Goal: Transaction & Acquisition: Purchase product/service

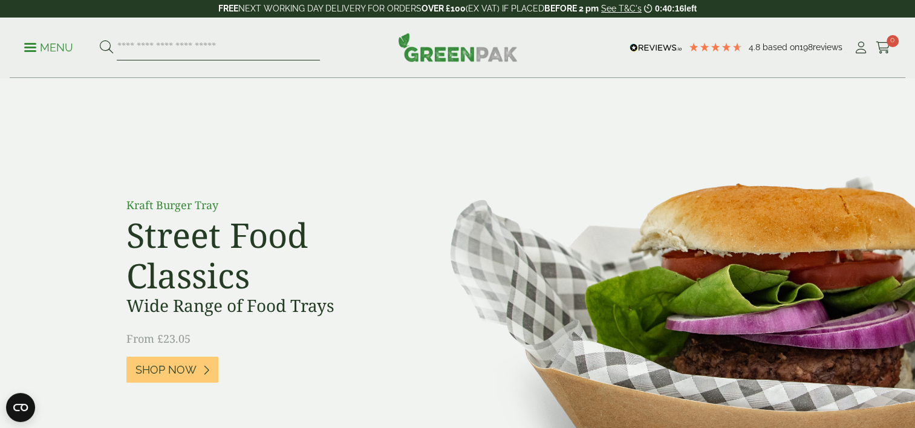
click at [178, 43] on input "search" at bounding box center [218, 47] width 203 height 25
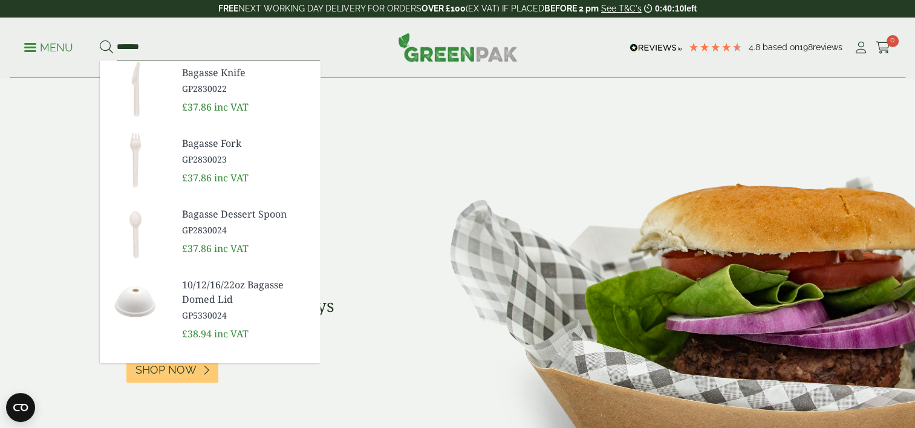
type input "*******"
click at [100, 40] on button at bounding box center [106, 48] width 13 height 16
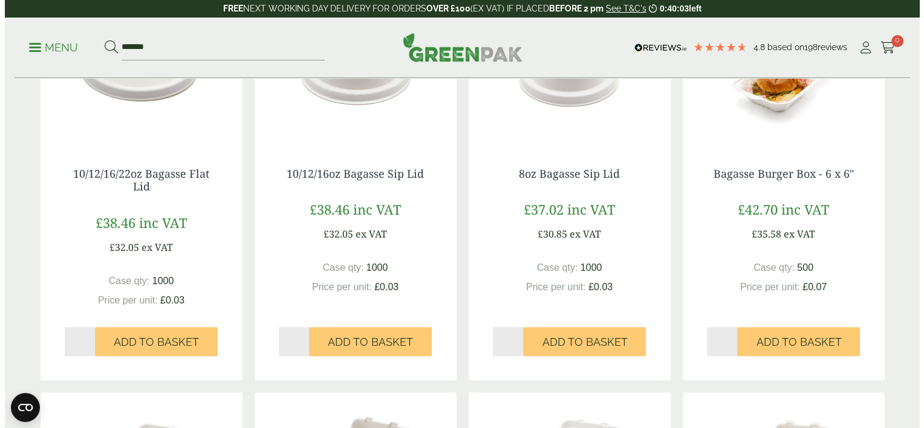
scroll to position [693, 0]
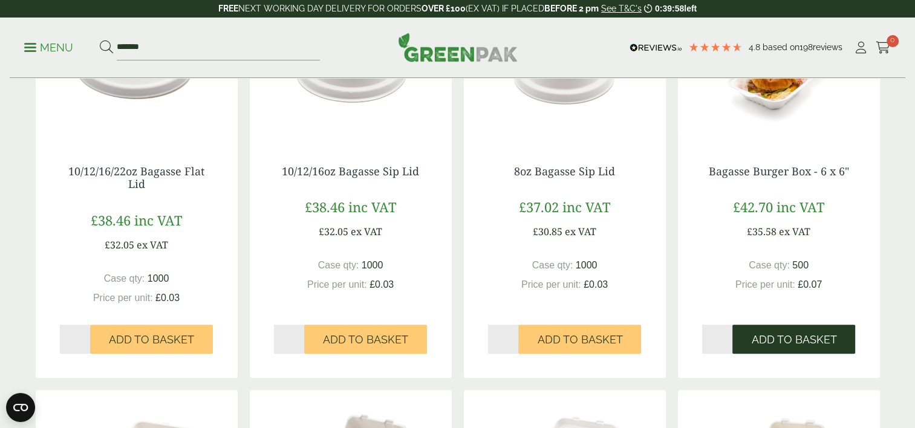
click at [810, 339] on span "Add to Basket" at bounding box center [793, 339] width 85 height 13
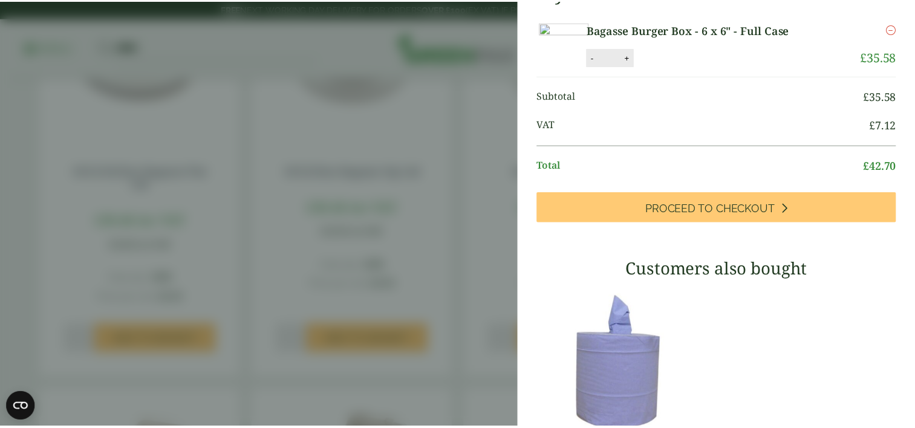
scroll to position [0, 0]
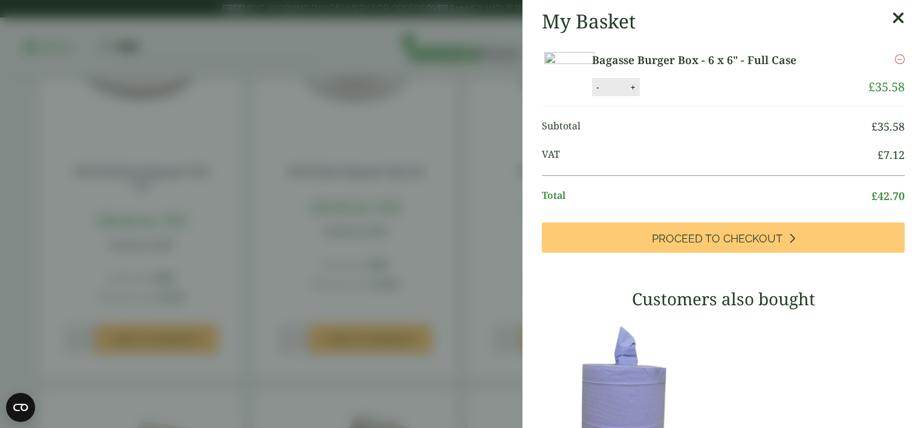
click at [641, 163] on span "VAT" at bounding box center [710, 155] width 336 height 16
click at [892, 12] on icon at bounding box center [898, 18] width 13 height 17
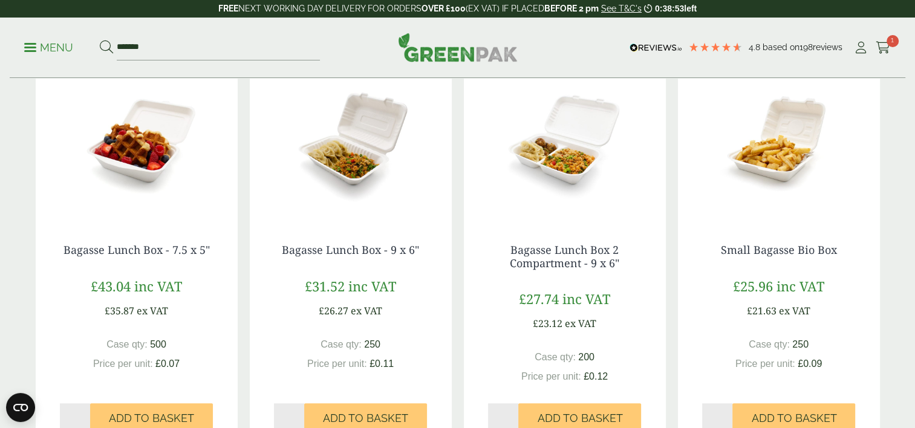
scroll to position [1017, 0]
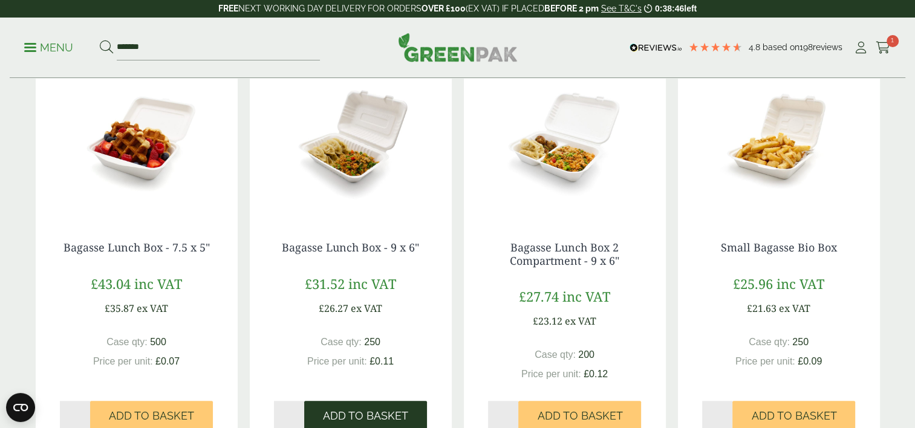
click at [385, 411] on span "Add to Basket" at bounding box center [365, 416] width 85 height 13
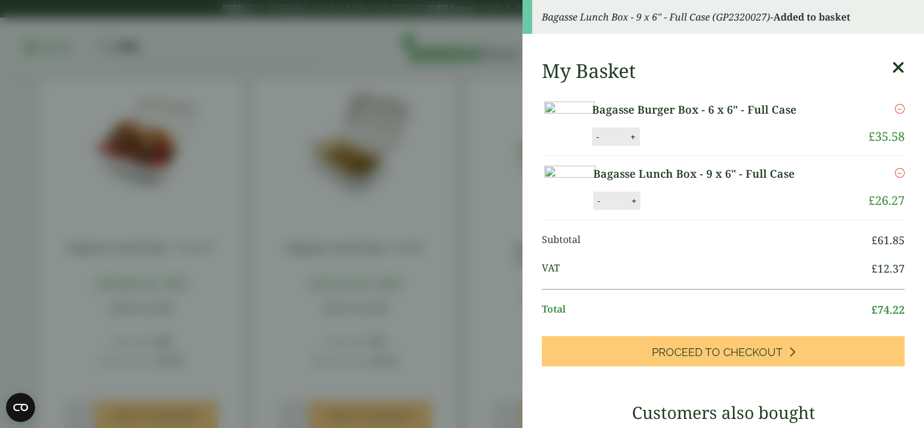
click at [892, 65] on icon at bounding box center [898, 67] width 13 height 17
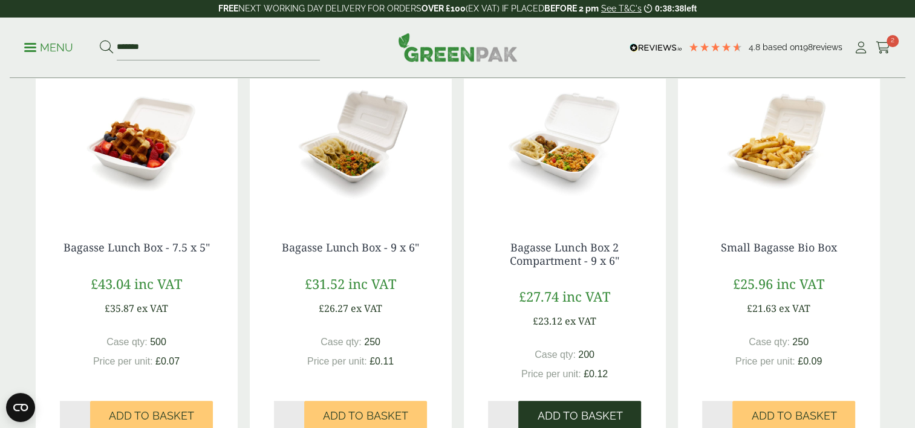
click at [604, 405] on button "Add to Basket" at bounding box center [580, 415] width 123 height 29
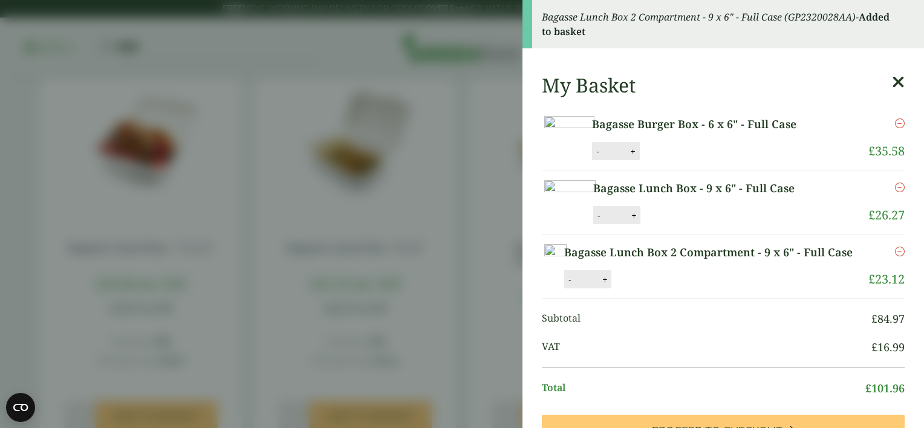
click at [892, 80] on icon at bounding box center [898, 82] width 13 height 17
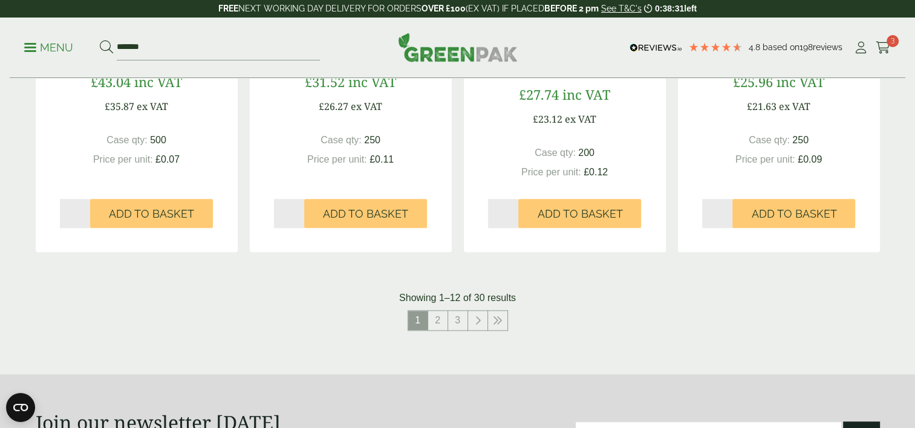
scroll to position [1222, 0]
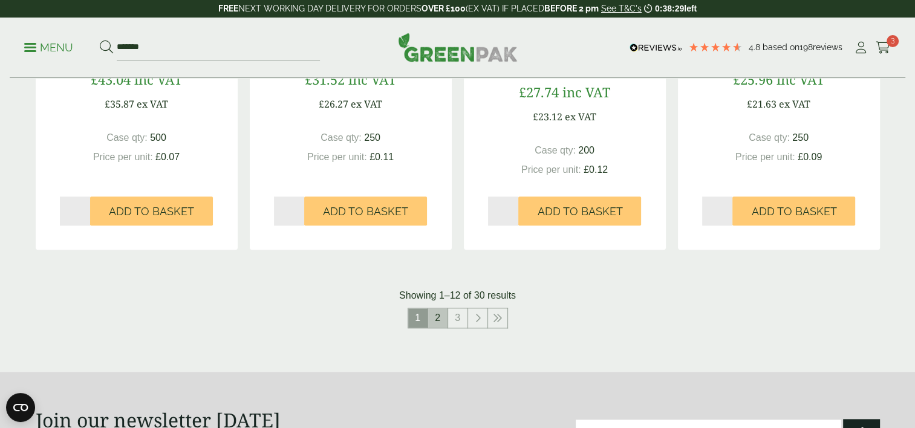
click at [441, 312] on link "2" at bounding box center [437, 318] width 19 height 19
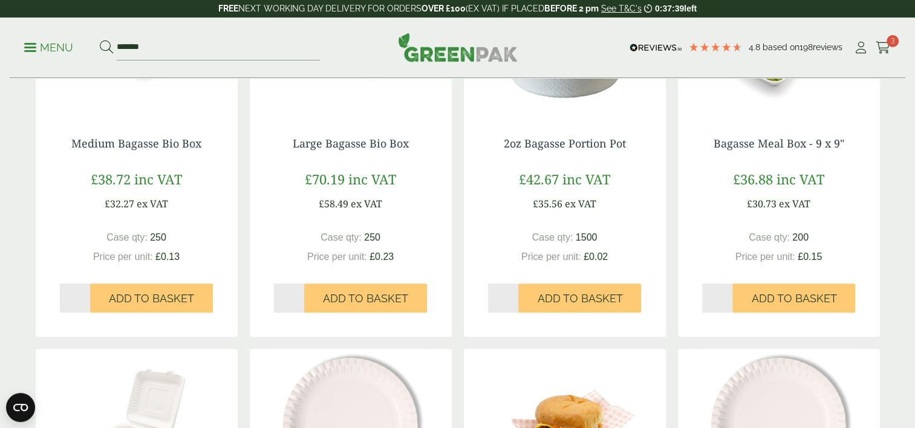
scroll to position [325, 0]
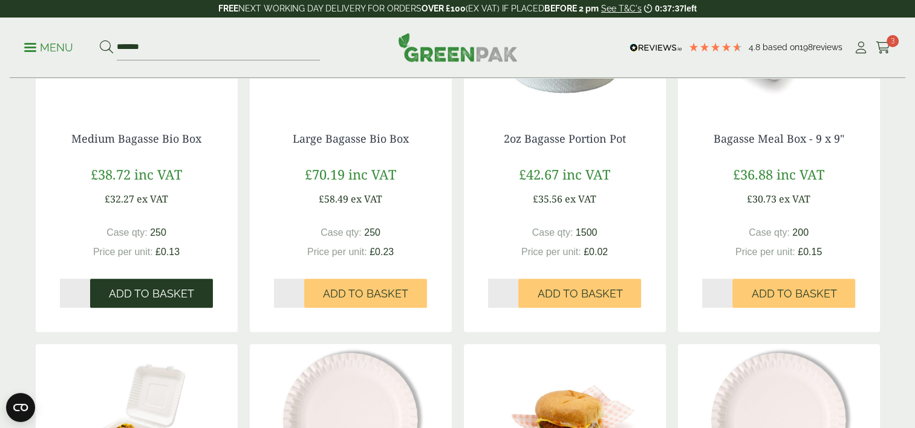
click at [174, 298] on span "Add to Basket" at bounding box center [151, 293] width 85 height 13
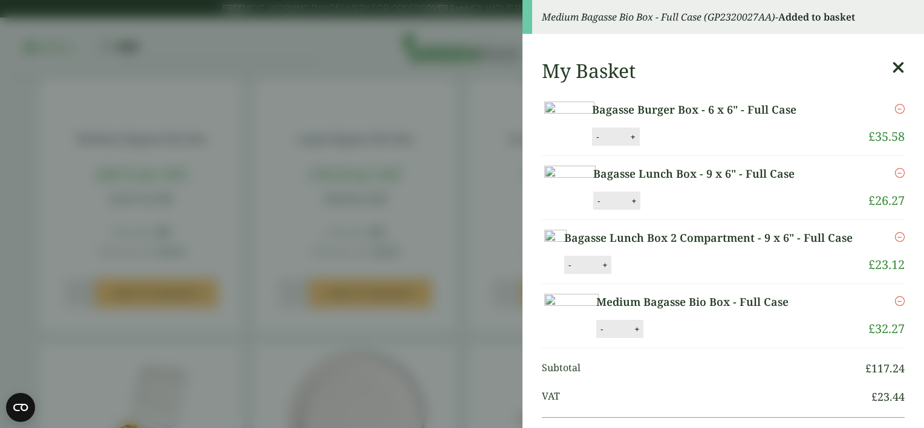
click at [892, 64] on icon at bounding box center [898, 67] width 13 height 17
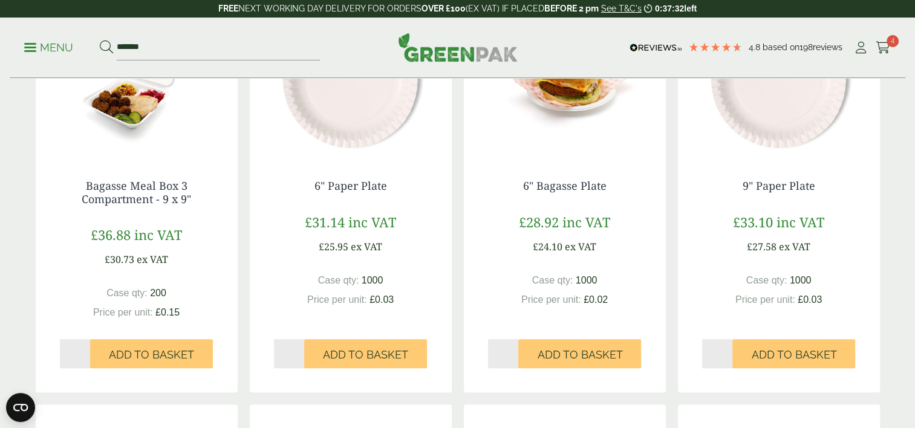
scroll to position [667, 0]
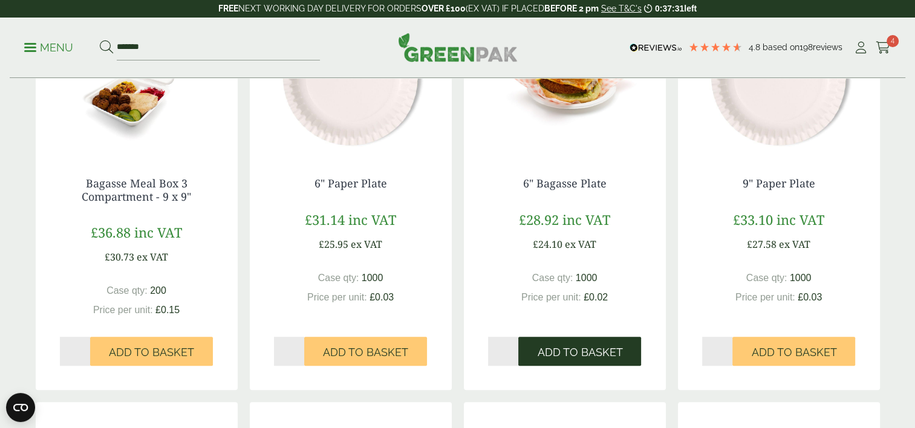
click at [599, 358] on span "Add to Basket" at bounding box center [579, 352] width 85 height 13
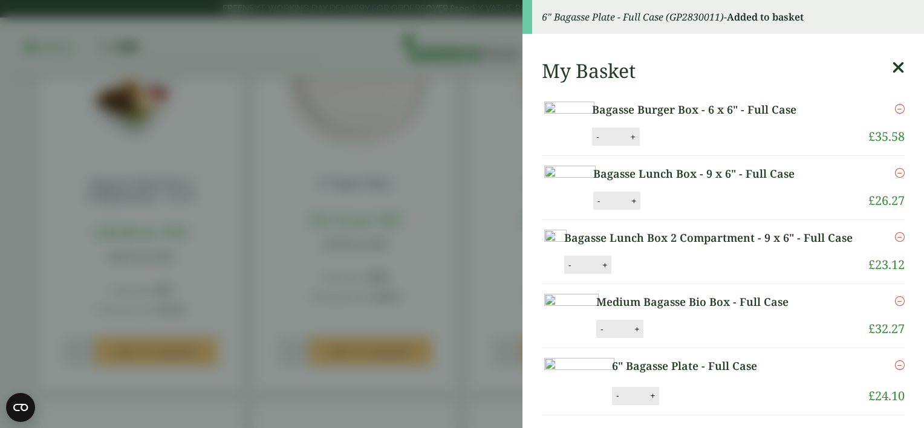
click at [892, 67] on icon at bounding box center [898, 67] width 13 height 17
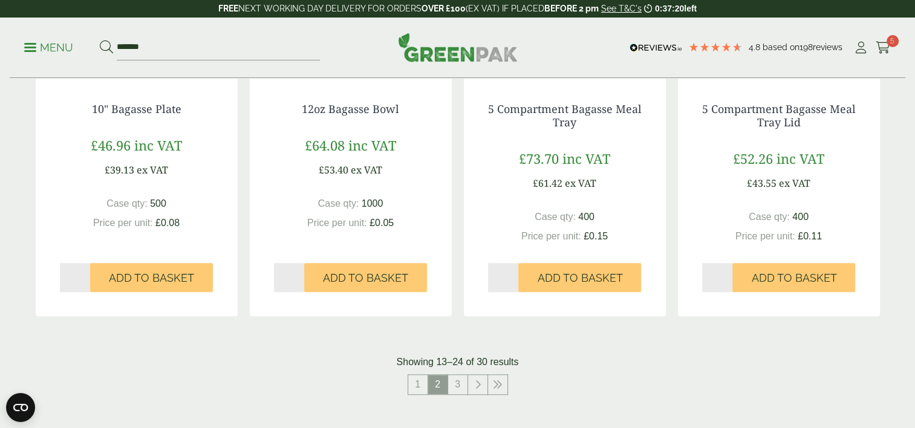
scroll to position [1159, 0]
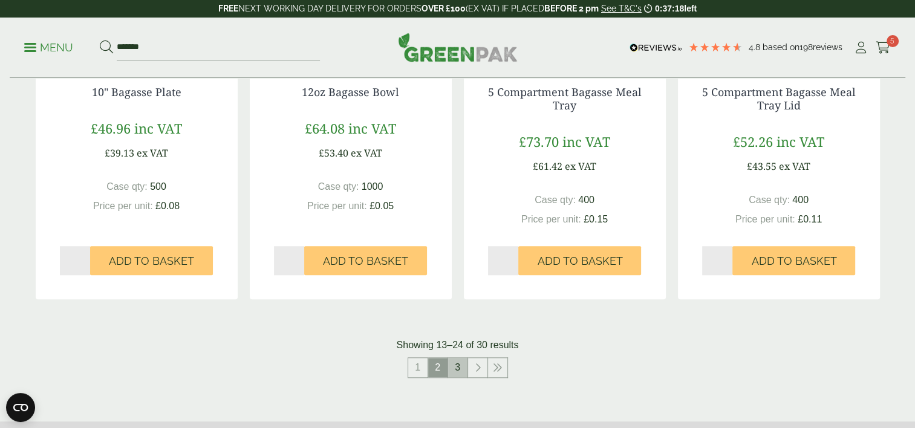
click at [459, 364] on link "3" at bounding box center [457, 367] width 19 height 19
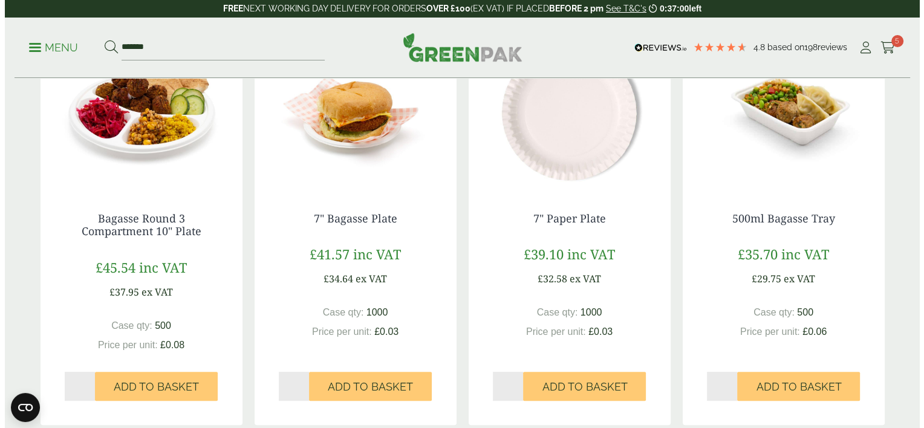
scroll to position [275, 0]
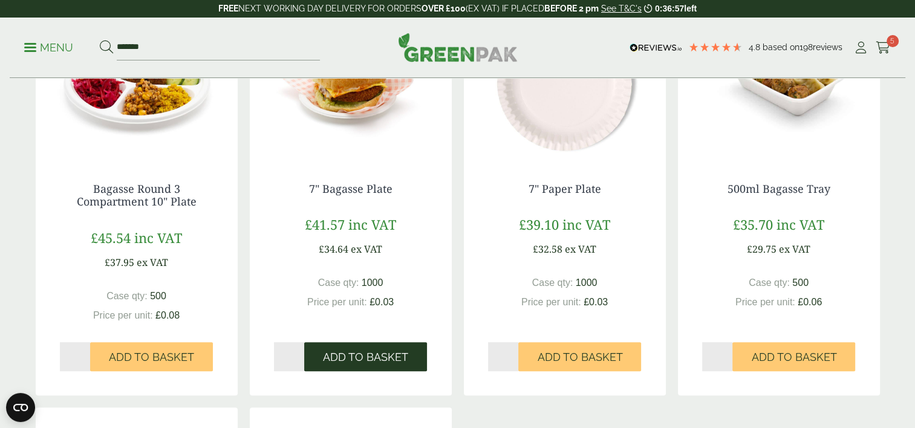
click at [382, 351] on span "Add to Basket" at bounding box center [365, 357] width 85 height 13
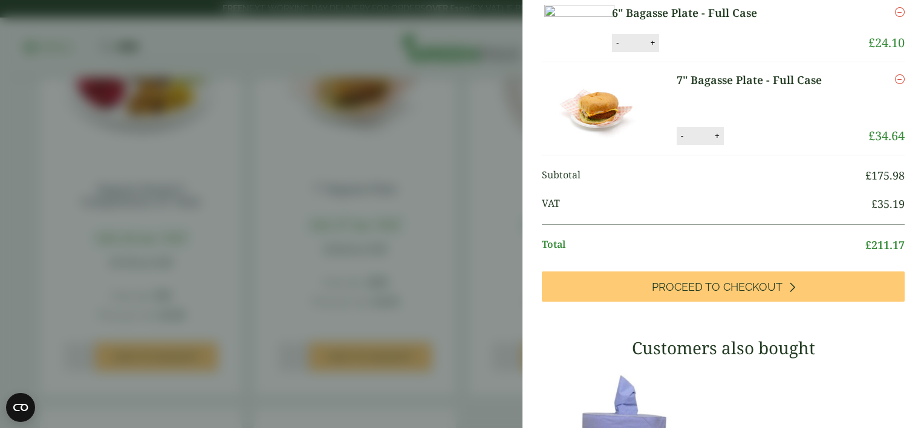
scroll to position [315, 0]
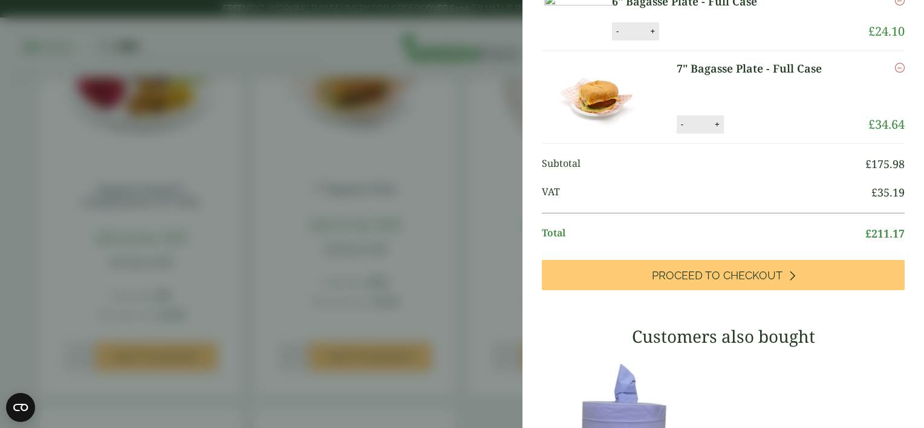
click at [895, 5] on icon "Remove this item" at bounding box center [900, 1] width 10 height 10
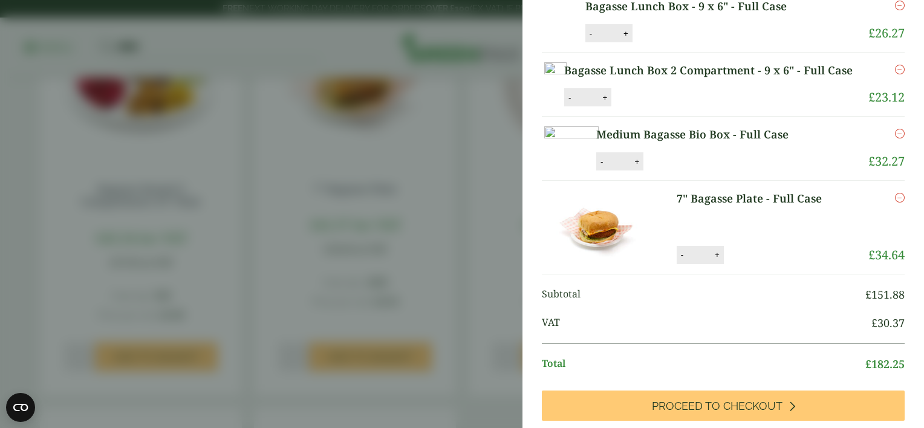
scroll to position [113, 0]
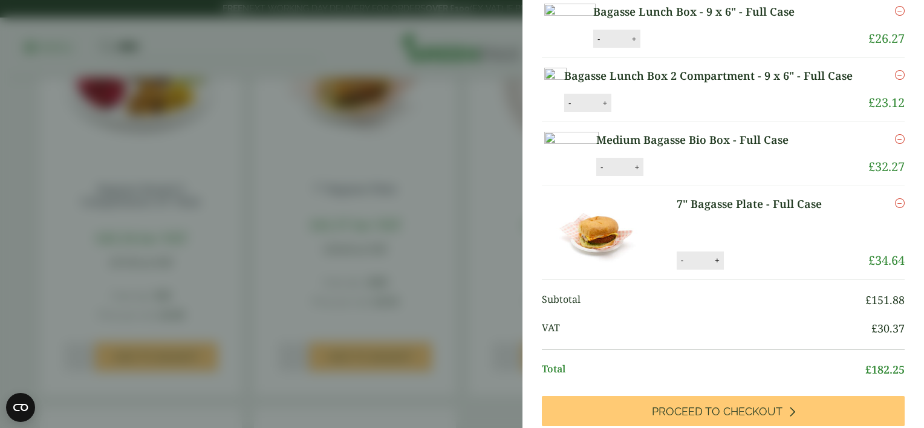
click at [895, 144] on icon "Remove this item" at bounding box center [900, 139] width 10 height 10
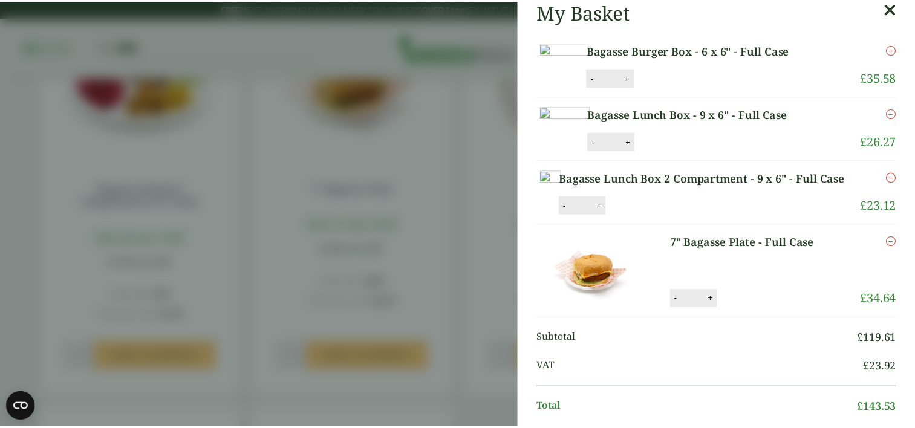
scroll to position [0, 0]
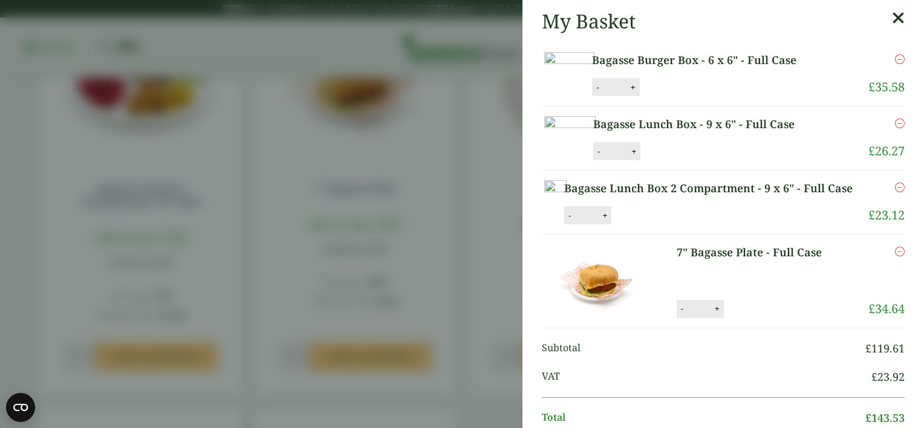
click at [892, 15] on icon at bounding box center [898, 18] width 13 height 17
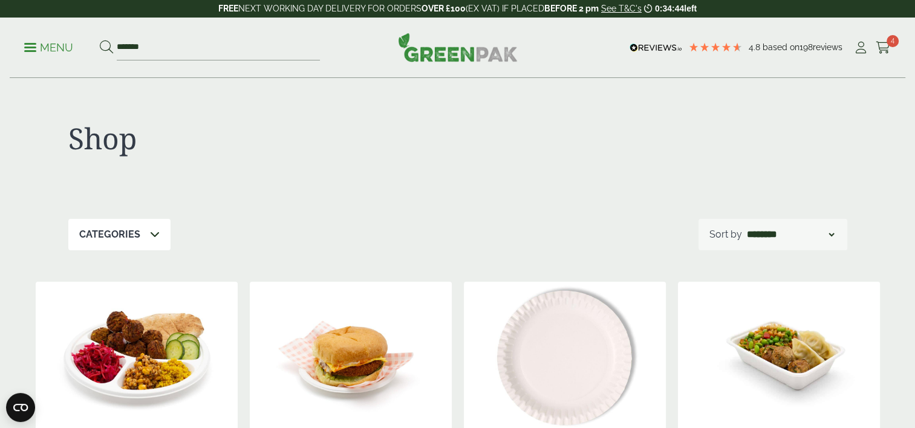
click at [30, 44] on link "Menu" at bounding box center [48, 47] width 49 height 12
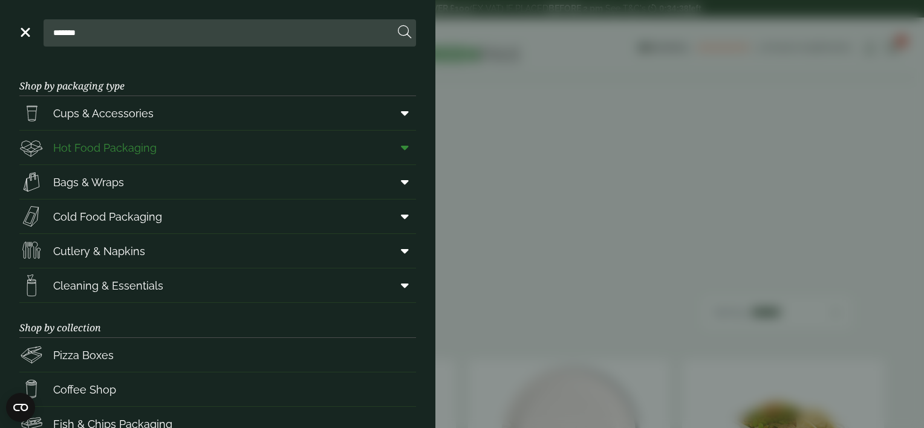
click at [81, 143] on span "Hot Food Packaging" at bounding box center [104, 148] width 103 height 16
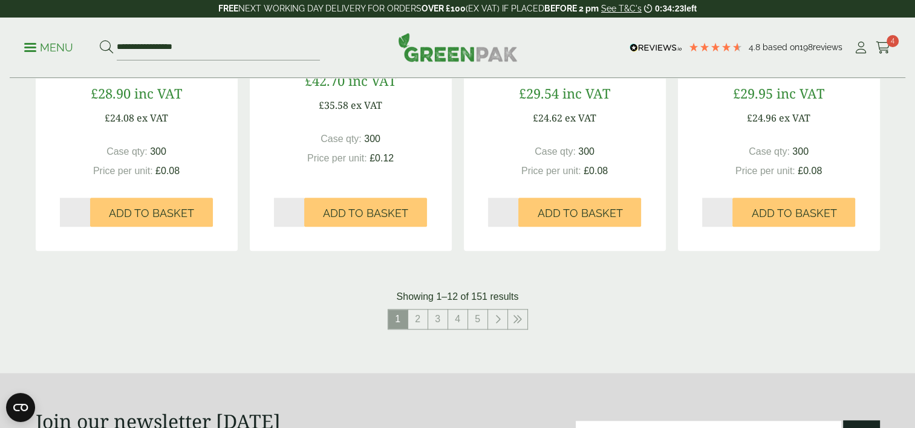
scroll to position [1322, 0]
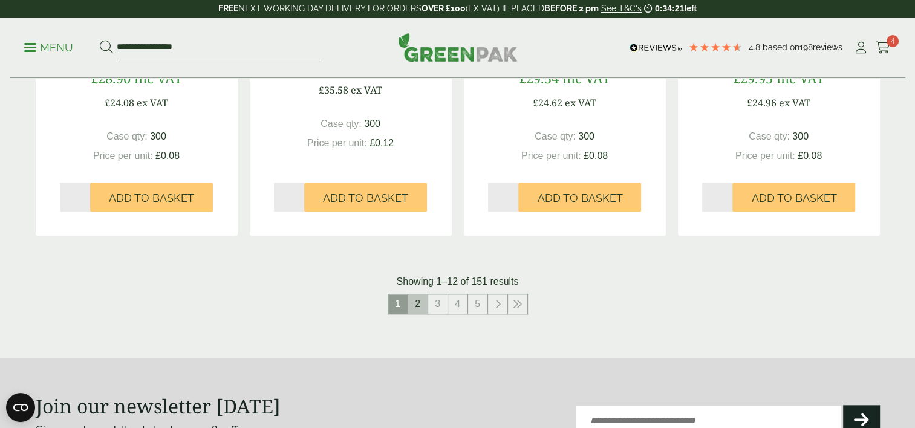
click at [417, 304] on link "2" at bounding box center [417, 304] width 19 height 19
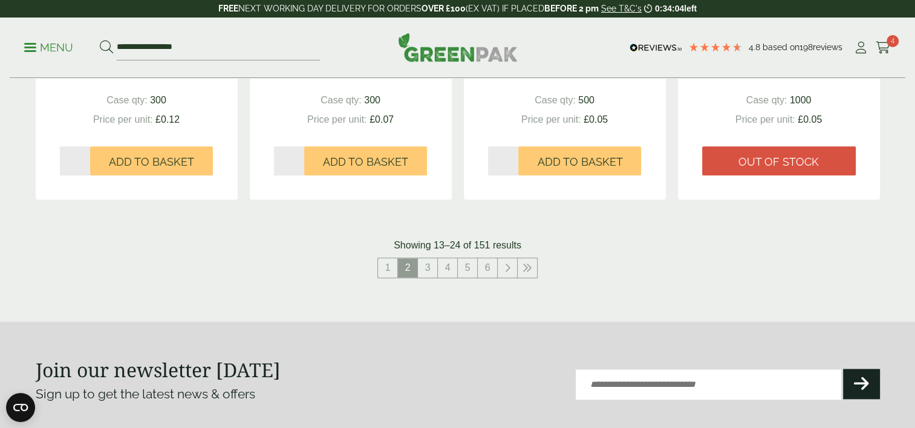
scroll to position [1481, 0]
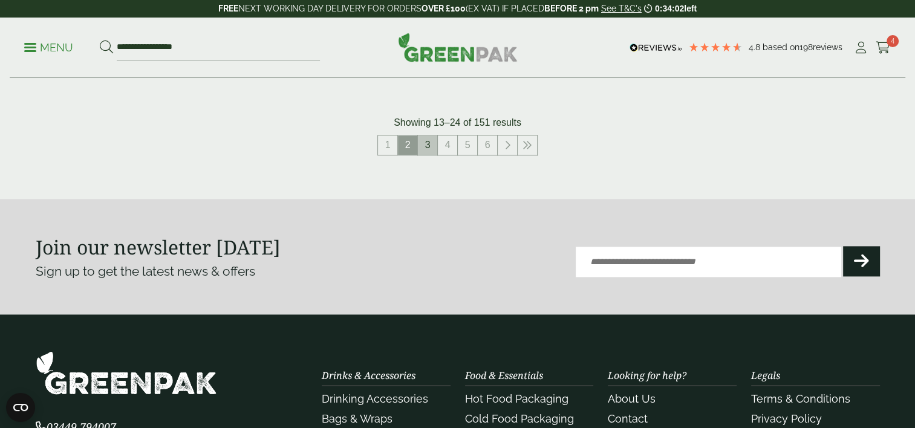
click at [428, 138] on link "3" at bounding box center [427, 145] width 19 height 19
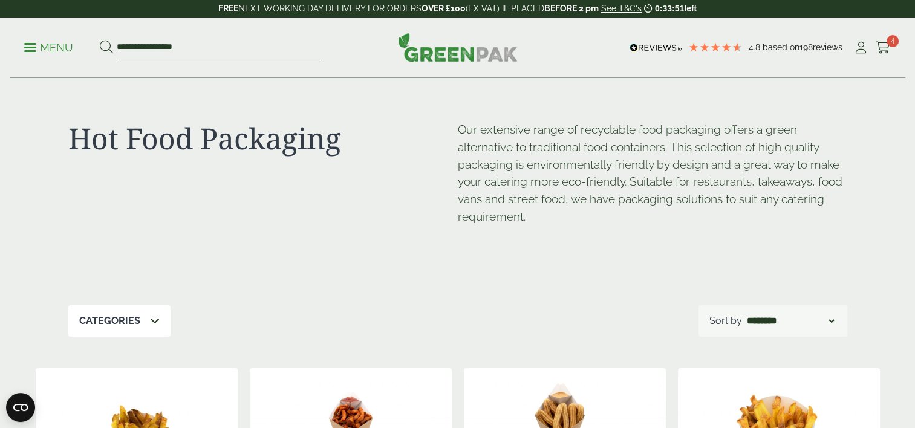
click at [34, 42] on p "Menu" at bounding box center [48, 48] width 49 height 15
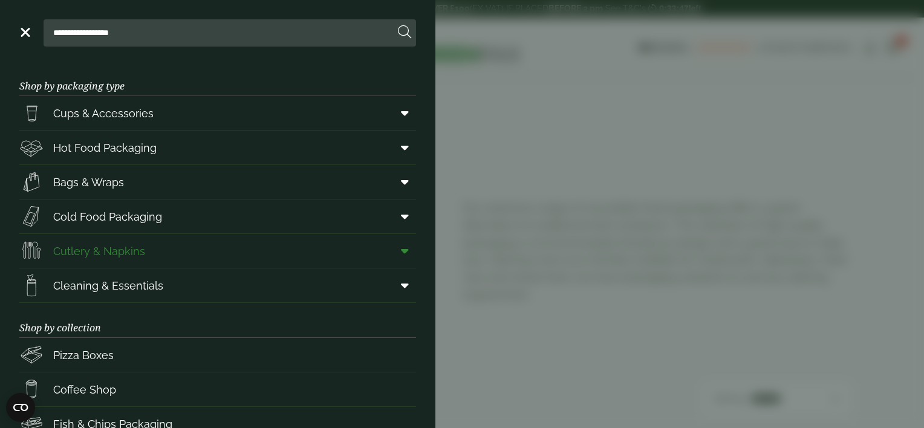
click at [108, 248] on span "Cutlery & Napkins" at bounding box center [99, 251] width 92 height 16
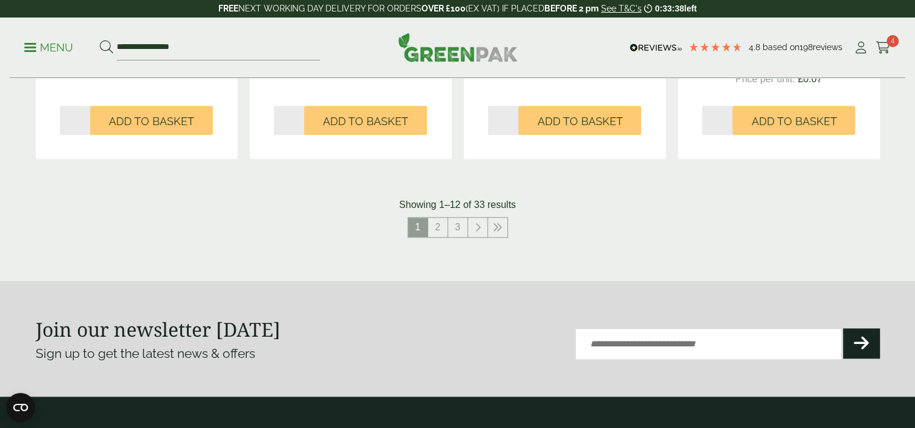
scroll to position [1367, 0]
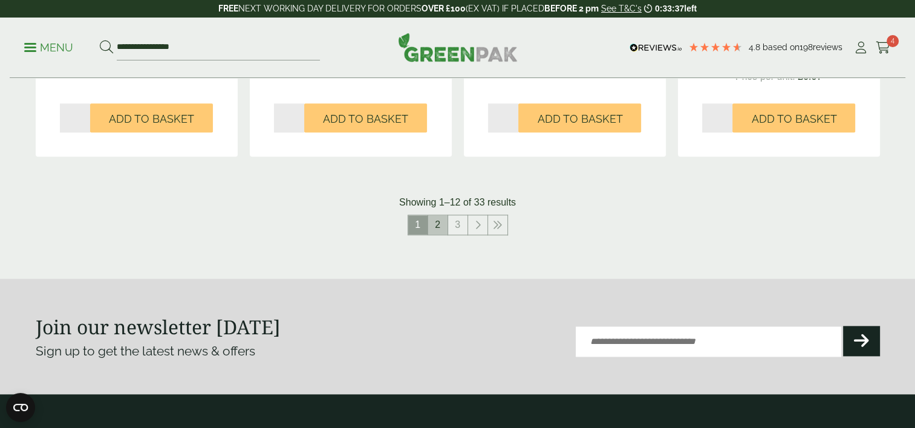
click at [436, 227] on link "2" at bounding box center [437, 224] width 19 height 19
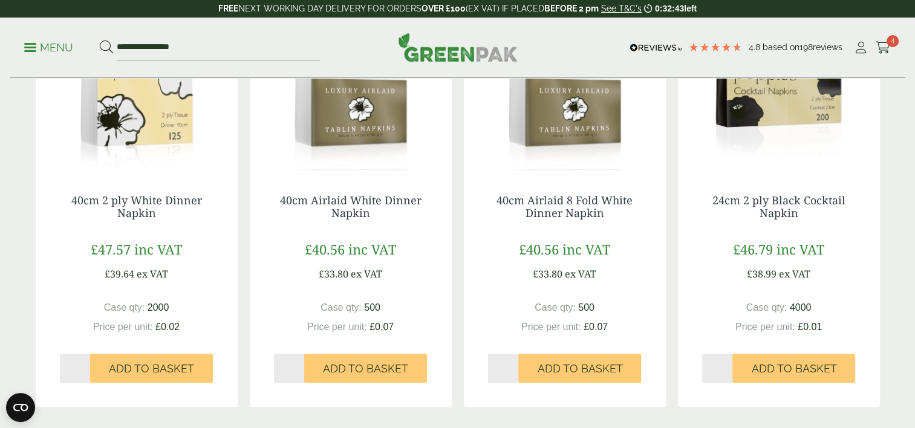
scroll to position [1096, 0]
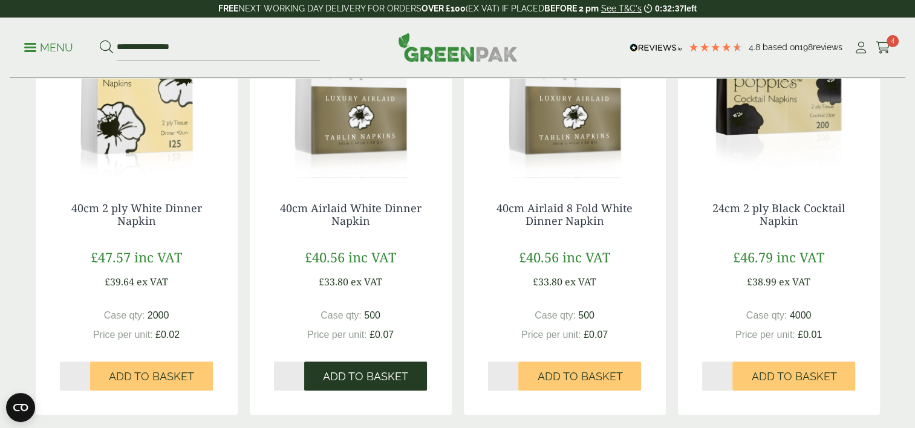
click at [402, 373] on span "Add to Basket" at bounding box center [365, 376] width 85 height 13
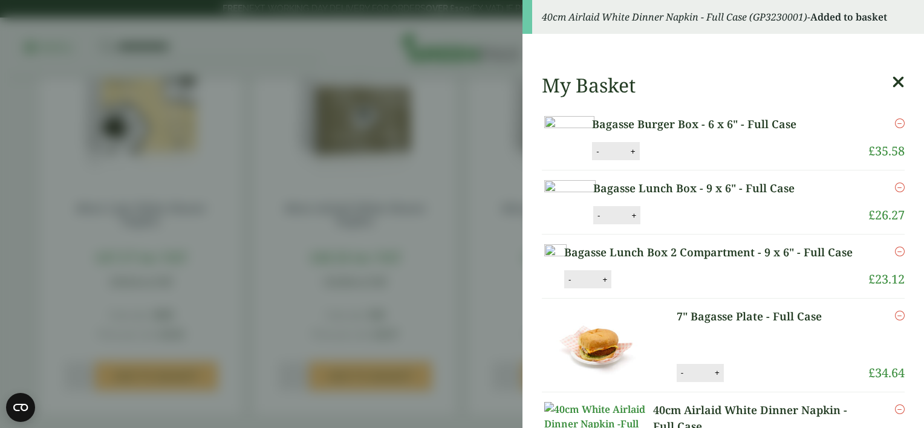
click at [892, 80] on icon at bounding box center [898, 82] width 13 height 17
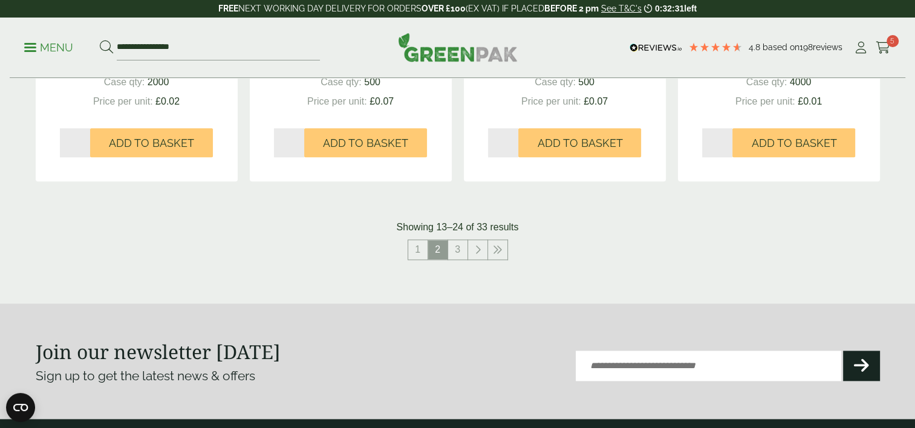
scroll to position [1407, 0]
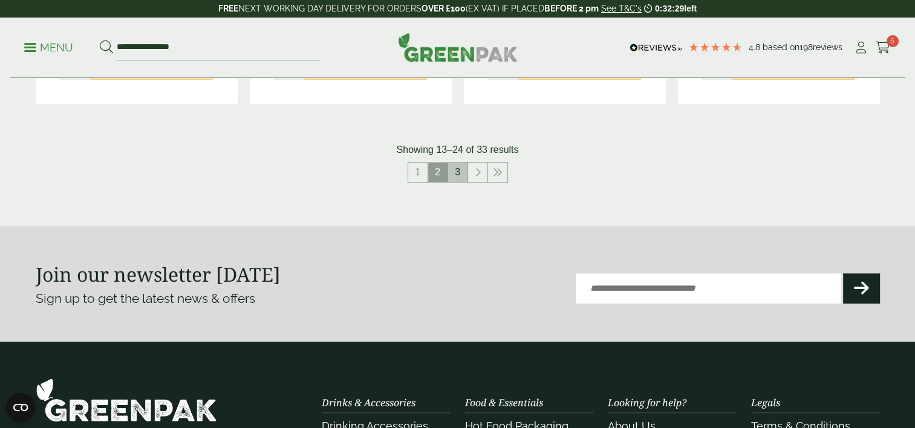
click at [457, 172] on link "3" at bounding box center [457, 172] width 19 height 19
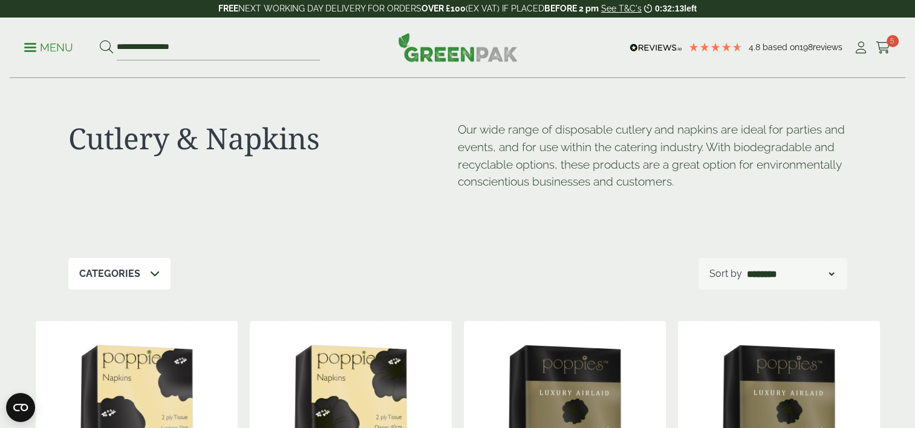
click at [31, 47] on span at bounding box center [30, 48] width 12 height 2
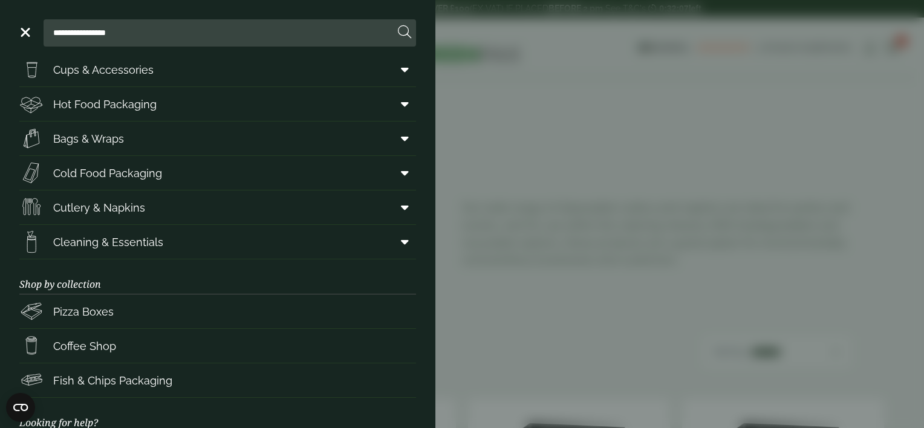
scroll to position [42, 0]
click at [110, 242] on span "Cleaning & Essentials" at bounding box center [108, 244] width 110 height 16
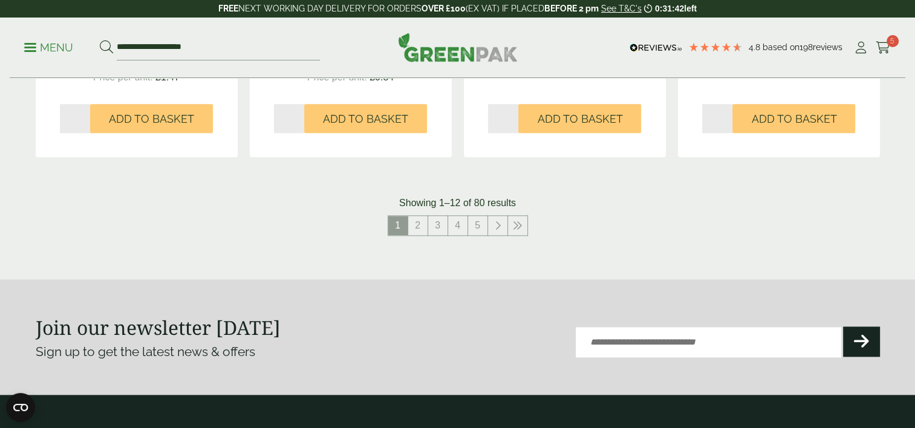
scroll to position [1321, 0]
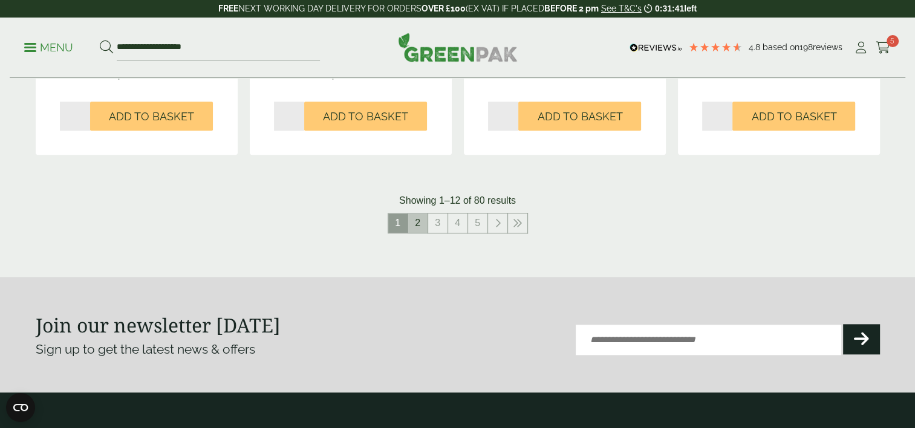
click at [417, 223] on link "2" at bounding box center [417, 223] width 19 height 19
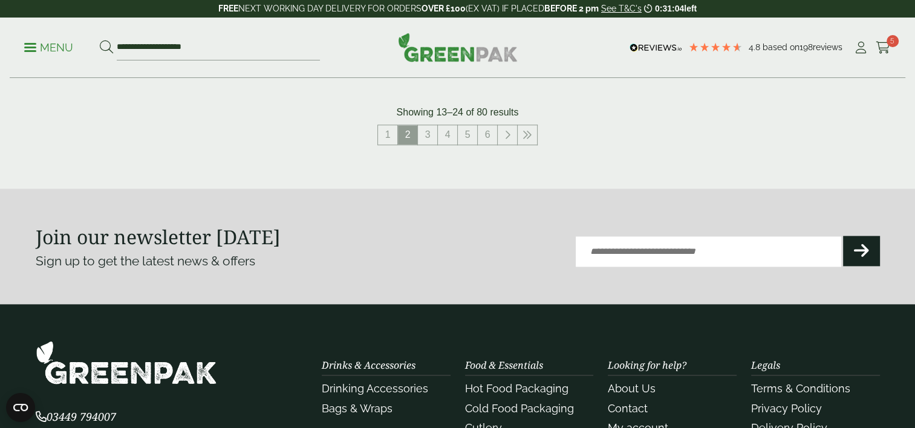
scroll to position [1402, 0]
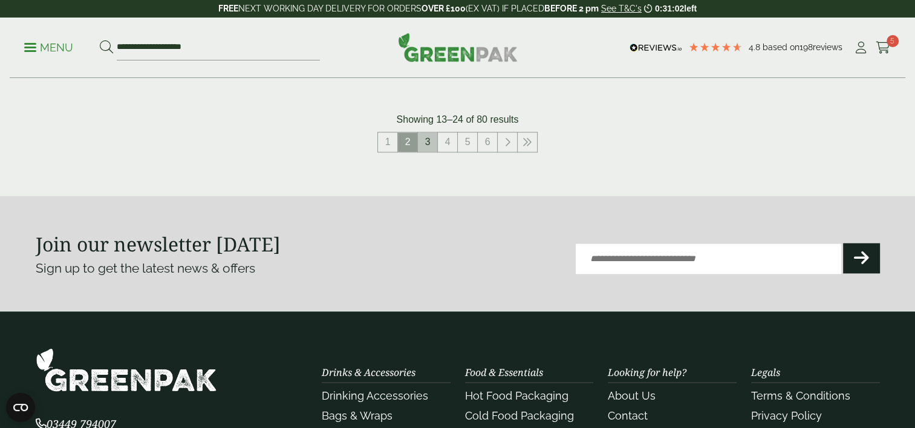
click at [428, 142] on link "3" at bounding box center [427, 142] width 19 height 19
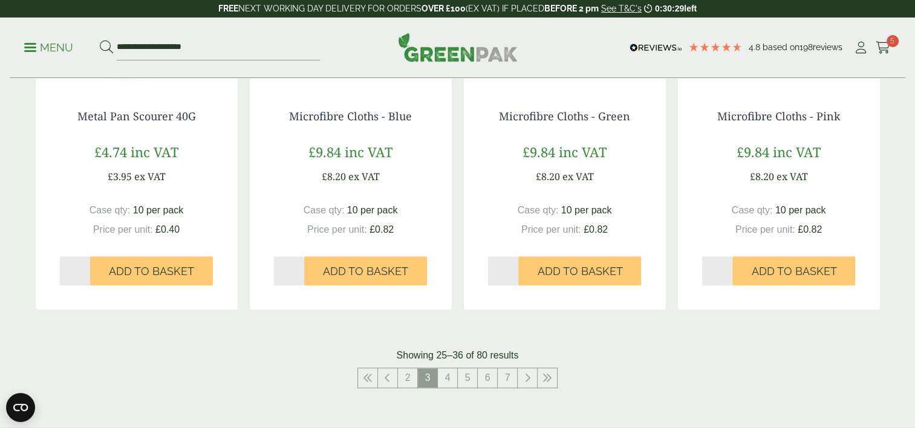
scroll to position [1171, 0]
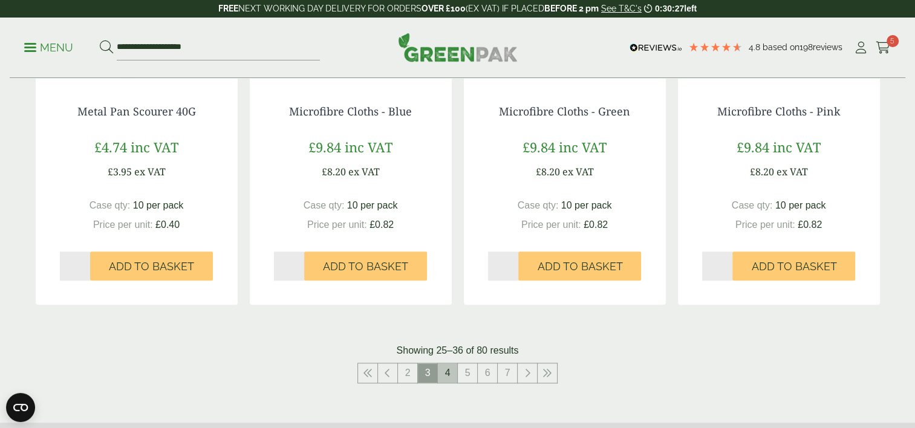
click at [449, 369] on link "4" at bounding box center [447, 373] width 19 height 19
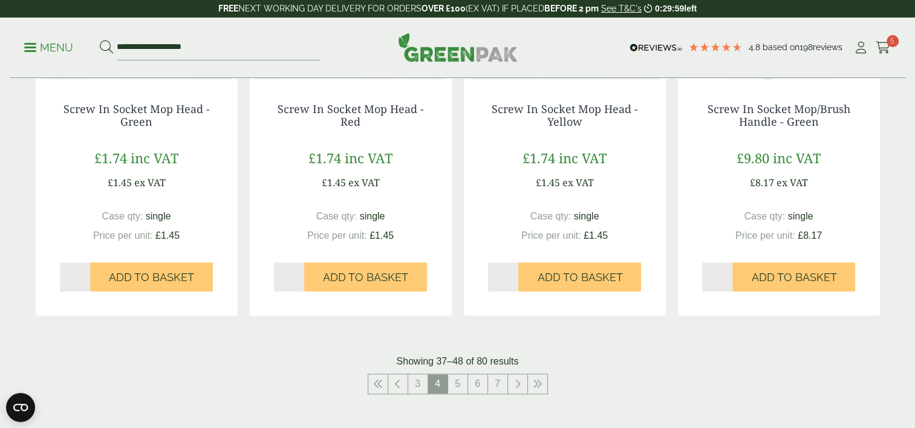
scroll to position [1179, 0]
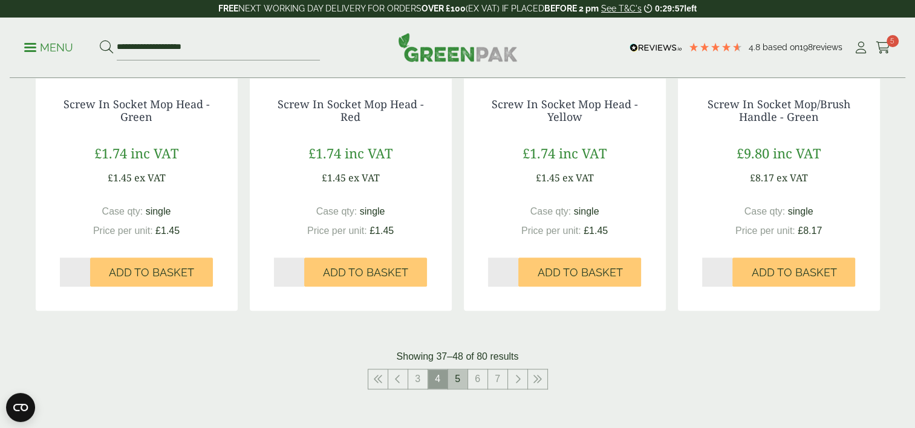
click at [459, 382] on link "5" at bounding box center [457, 379] width 19 height 19
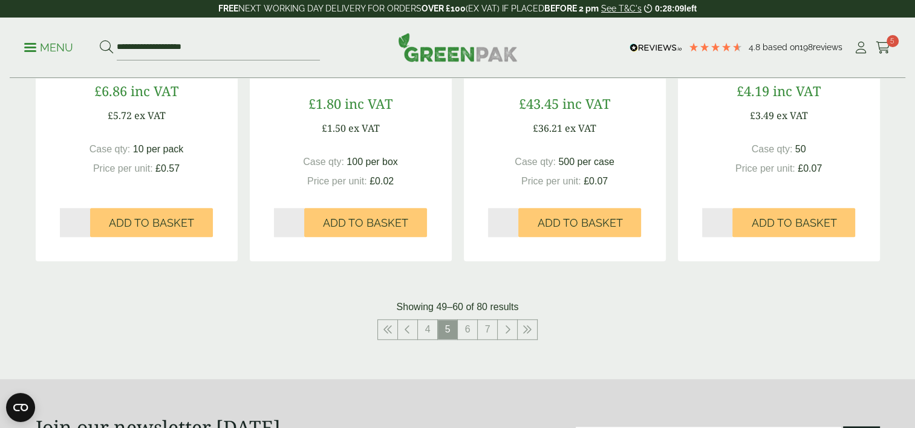
scroll to position [1227, 0]
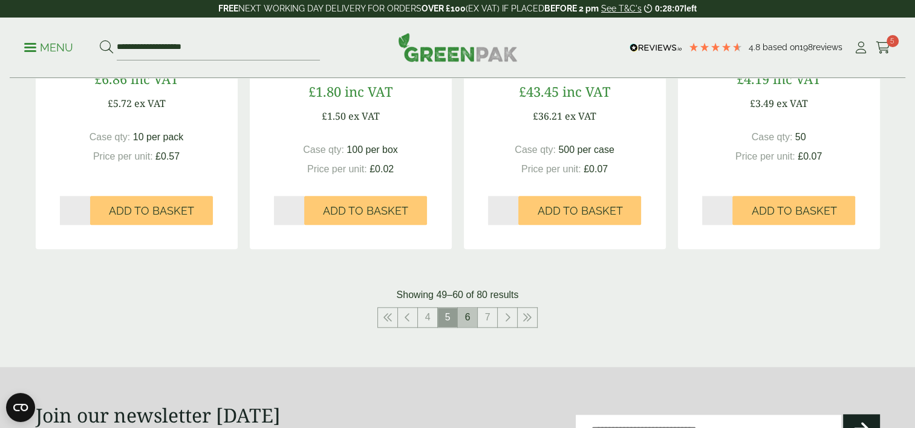
click at [466, 317] on link "6" at bounding box center [467, 317] width 19 height 19
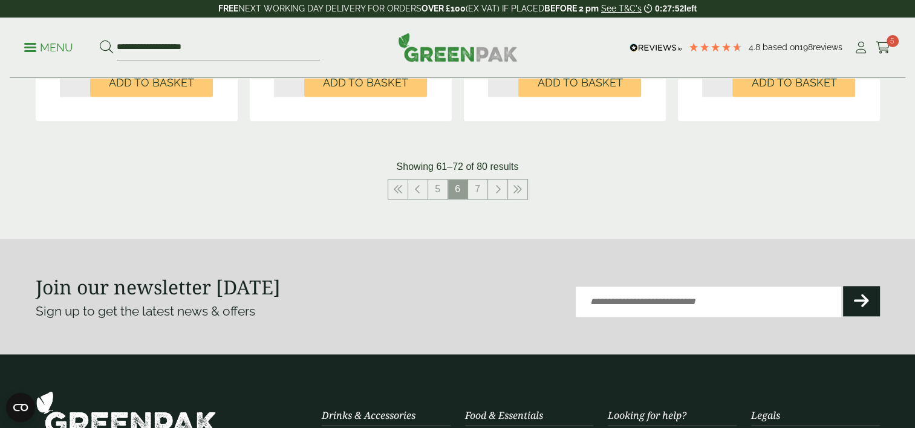
scroll to position [1345, 0]
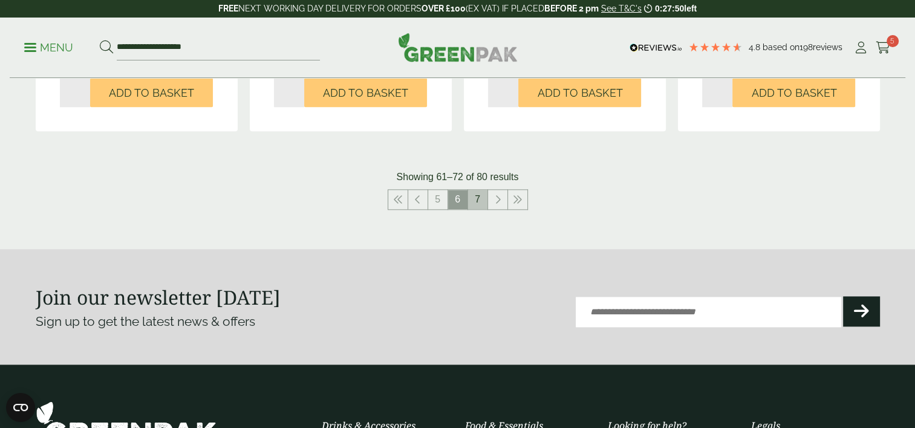
click at [471, 203] on link "7" at bounding box center [477, 199] width 19 height 19
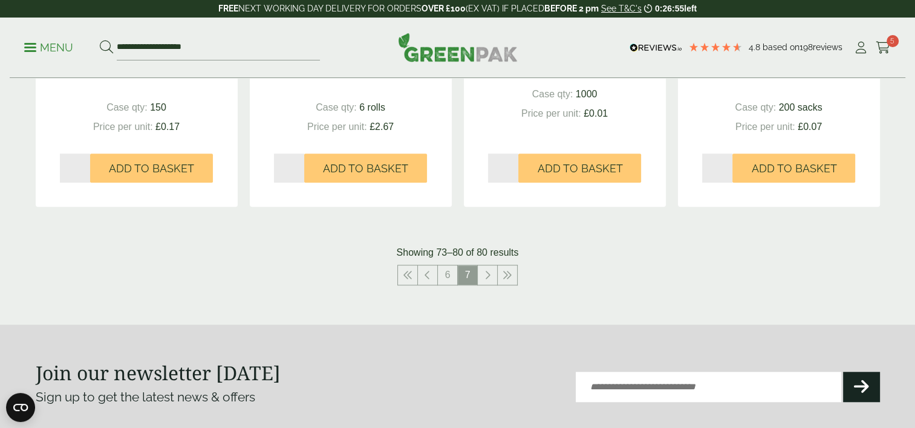
scroll to position [889, 0]
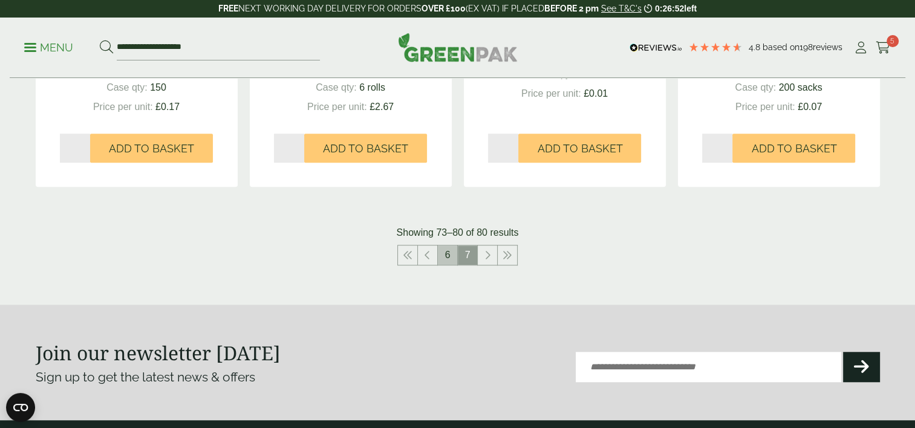
click at [447, 258] on link "6" at bounding box center [447, 255] width 19 height 19
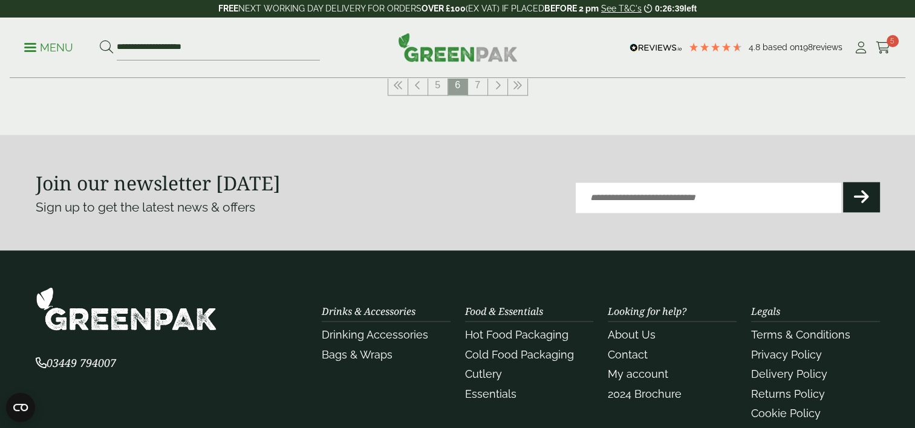
scroll to position [1214, 0]
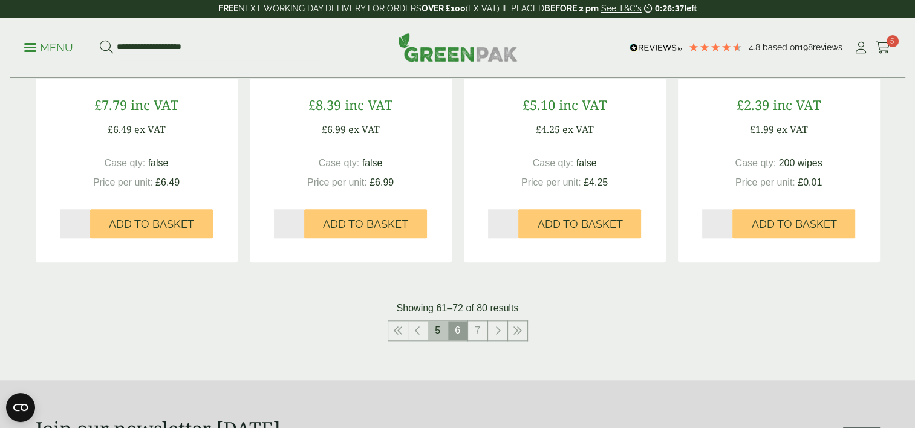
click at [438, 330] on link "5" at bounding box center [437, 330] width 19 height 19
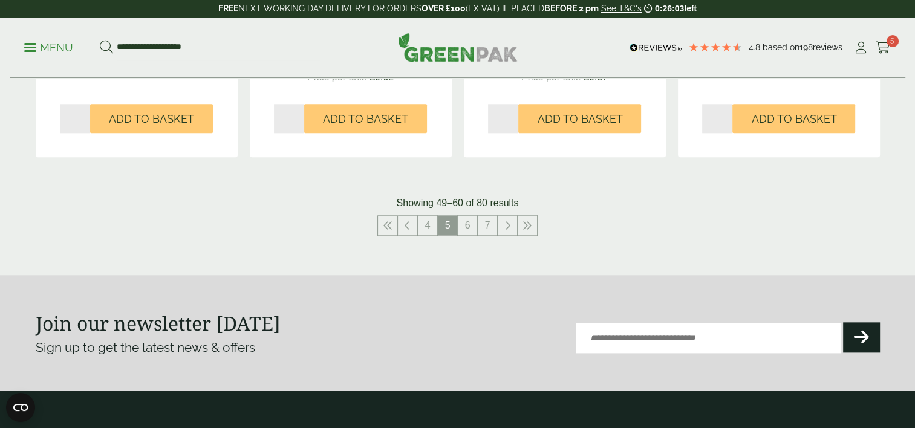
scroll to position [1331, 0]
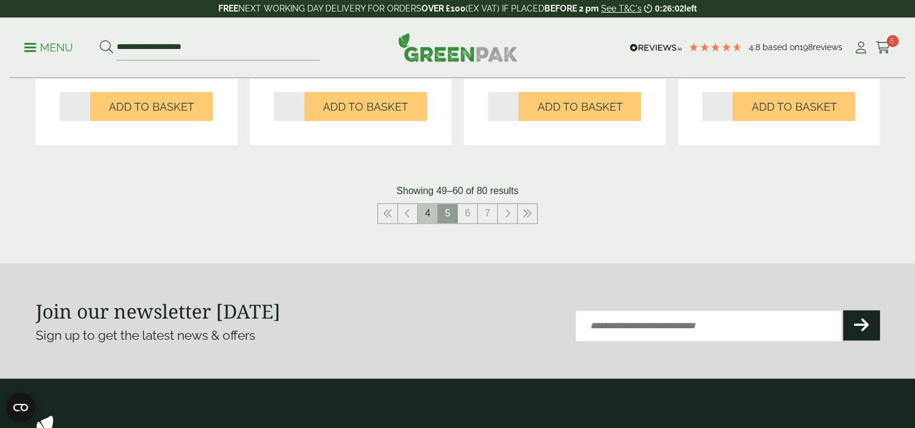
click at [428, 211] on link "4" at bounding box center [427, 213] width 19 height 19
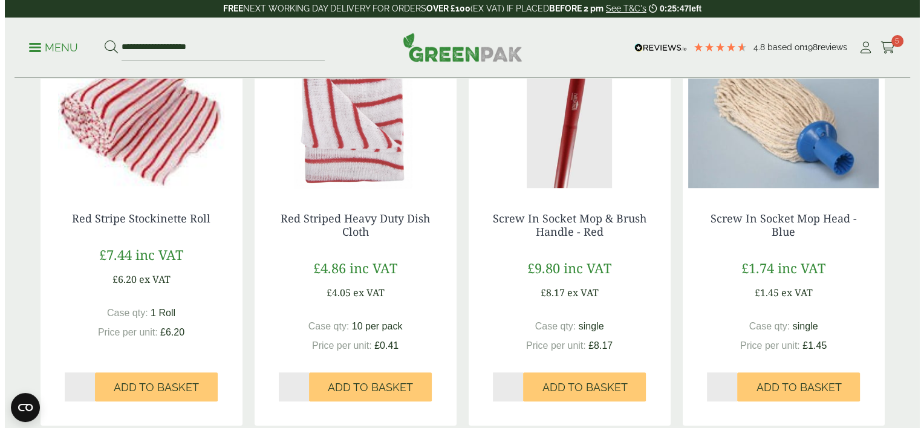
scroll to position [682, 0]
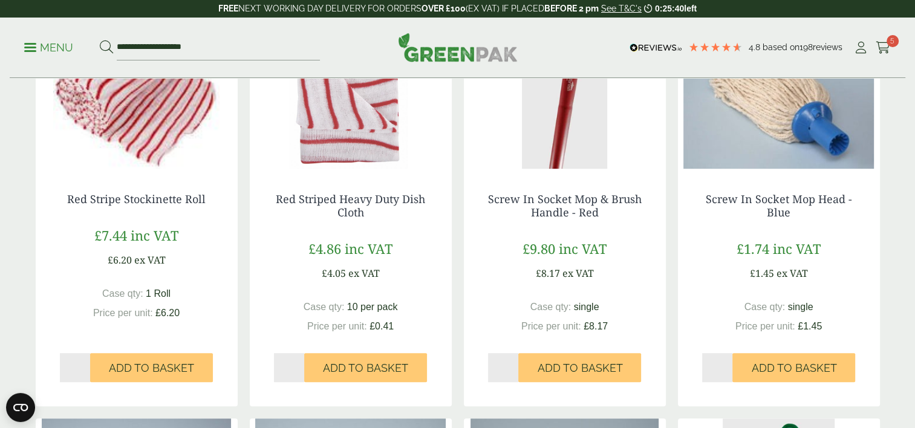
type input "*"
click at [301, 364] on input "*" at bounding box center [289, 367] width 31 height 29
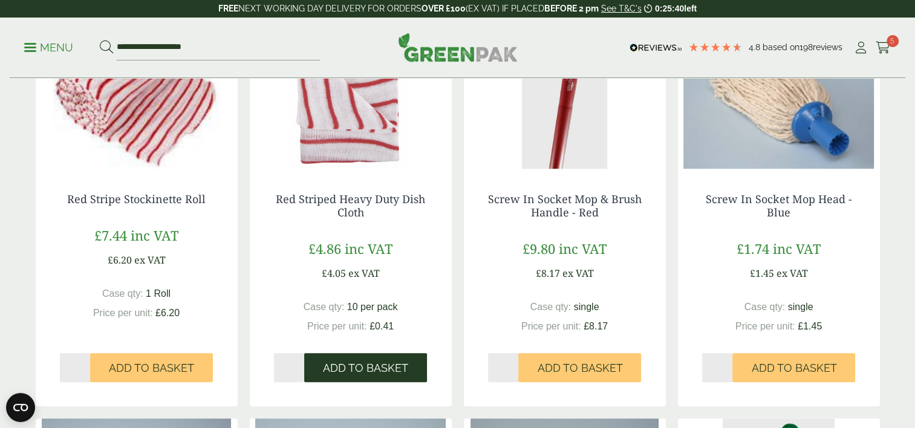
click at [336, 361] on button "Add to Basket" at bounding box center [365, 367] width 123 height 29
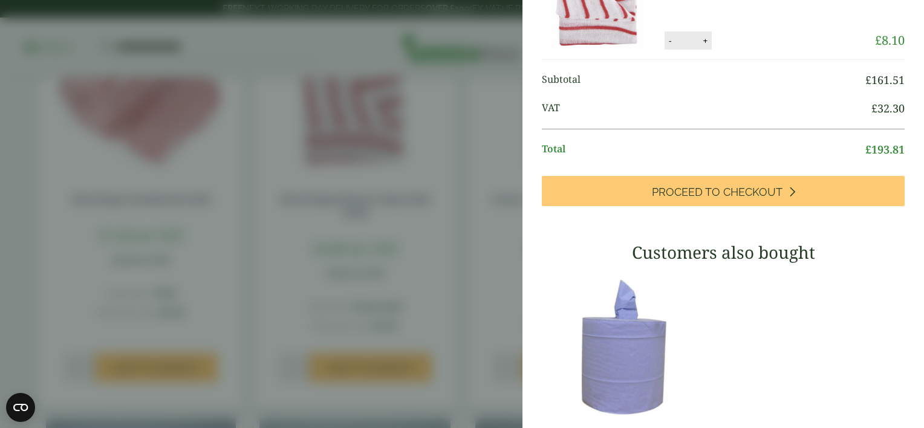
scroll to position [489, 0]
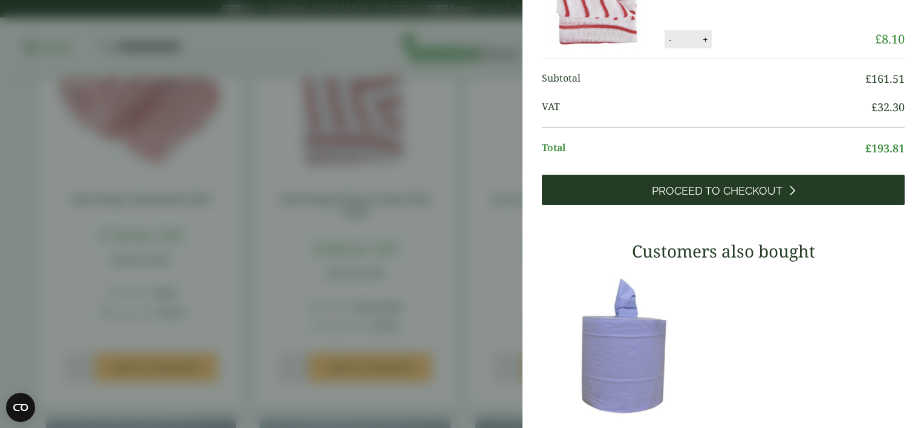
click at [721, 198] on span "Proceed to Checkout" at bounding box center [717, 191] width 131 height 13
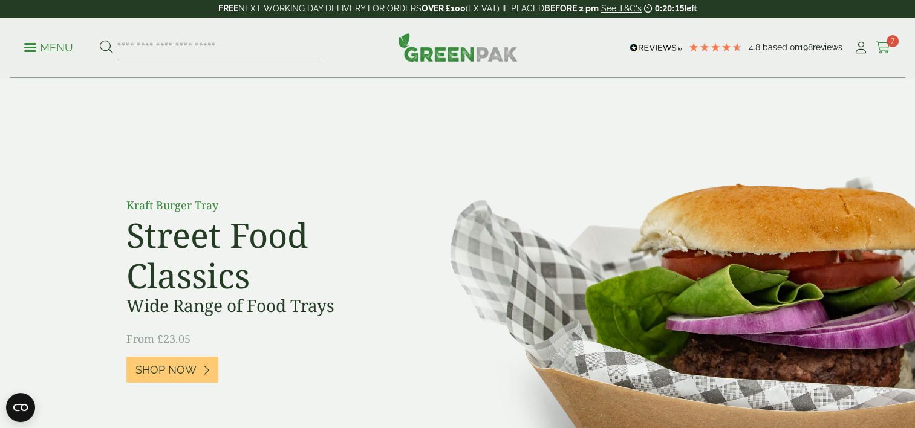
click at [881, 46] on icon at bounding box center [883, 48] width 15 height 12
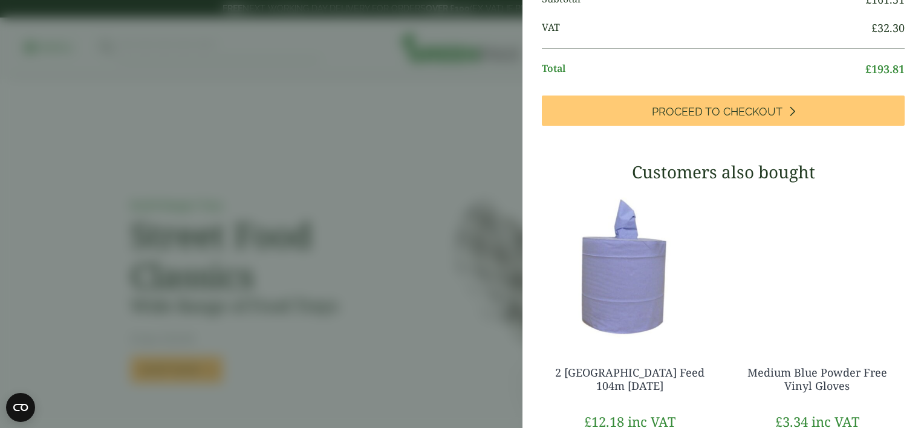
scroll to position [576, 0]
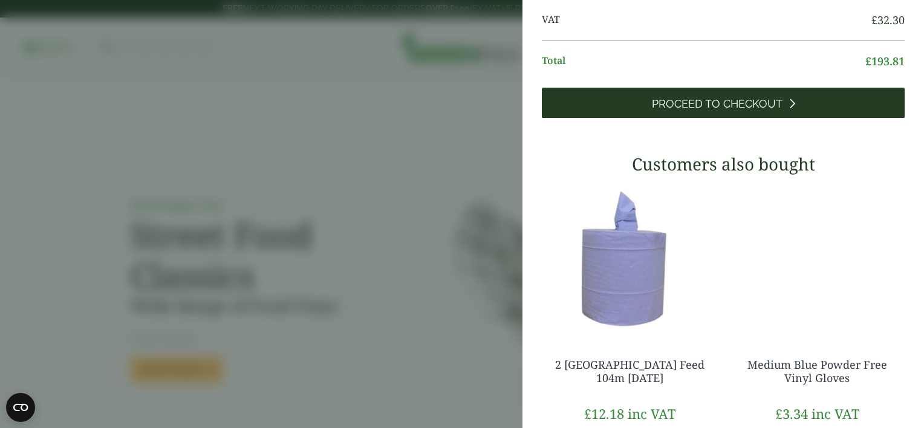
click at [789, 109] on icon at bounding box center [792, 103] width 7 height 11
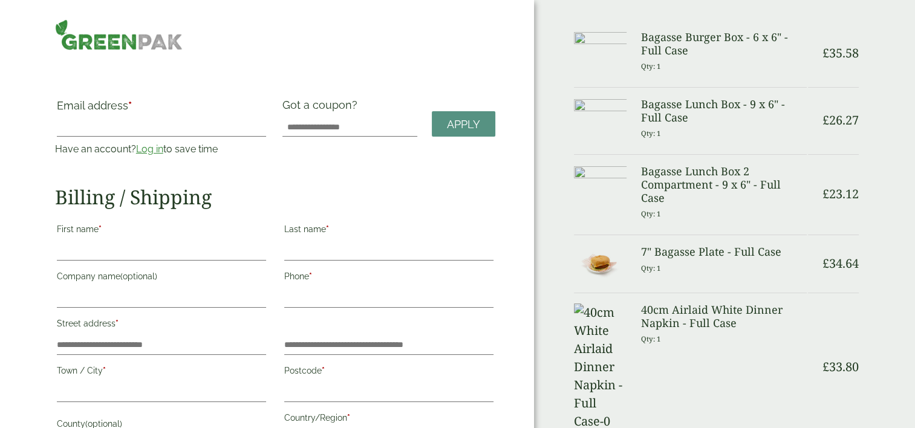
click at [152, 145] on link "Log in" at bounding box center [149, 148] width 27 height 11
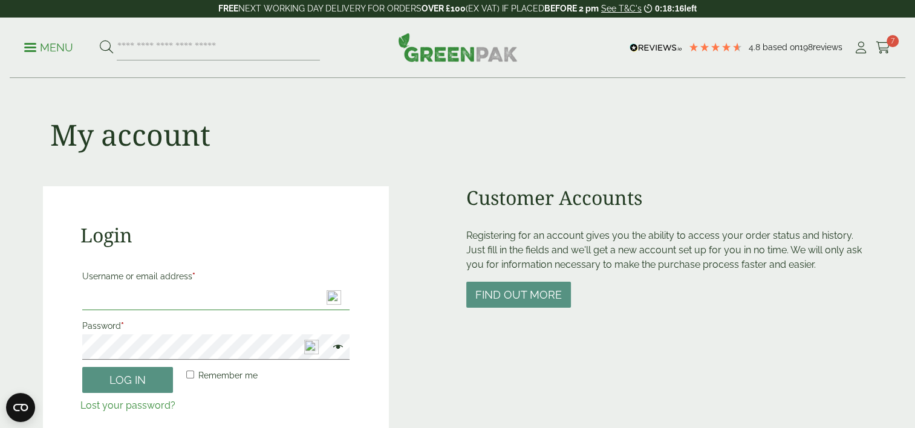
type input "**********"
click at [142, 382] on button "Log in" at bounding box center [127, 380] width 91 height 26
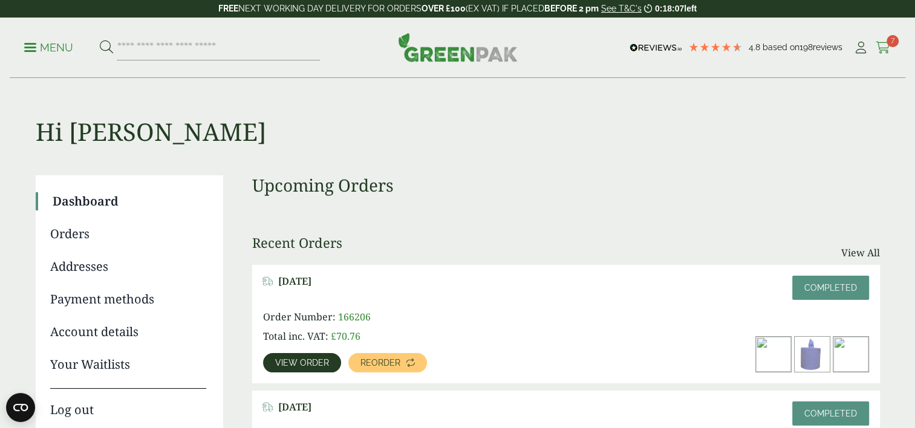
click at [885, 52] on icon at bounding box center [883, 48] width 15 height 12
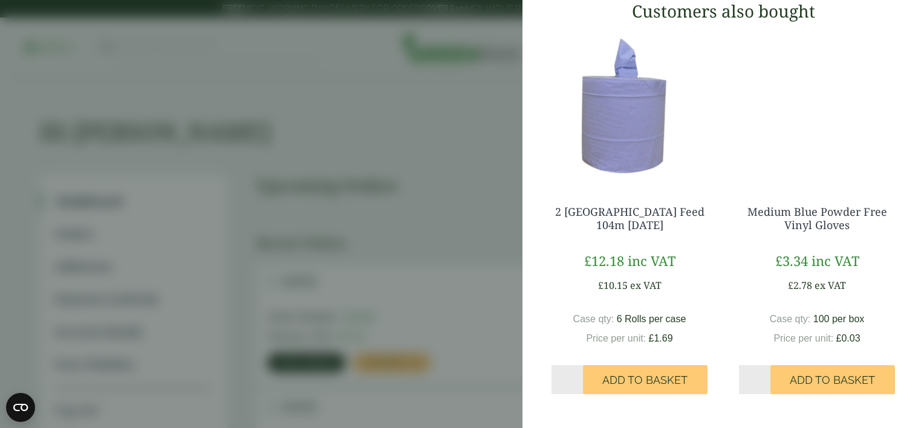
scroll to position [764, 0]
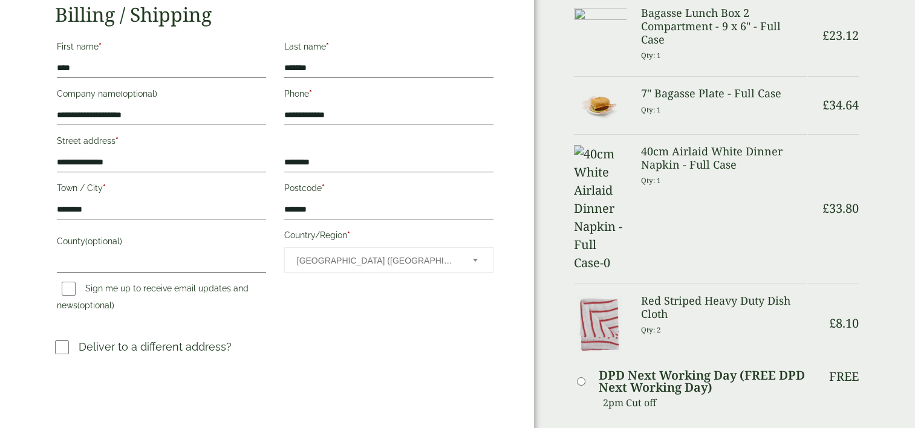
scroll to position [160, 0]
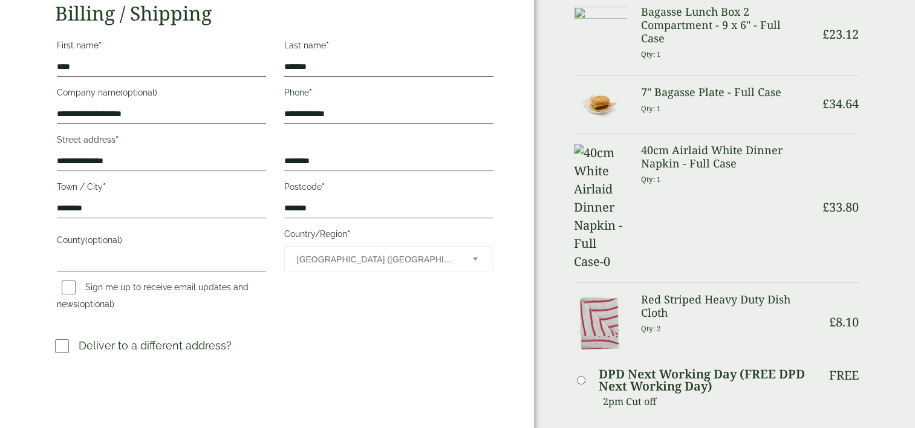
click at [135, 255] on input "County (optional)" at bounding box center [161, 261] width 209 height 19
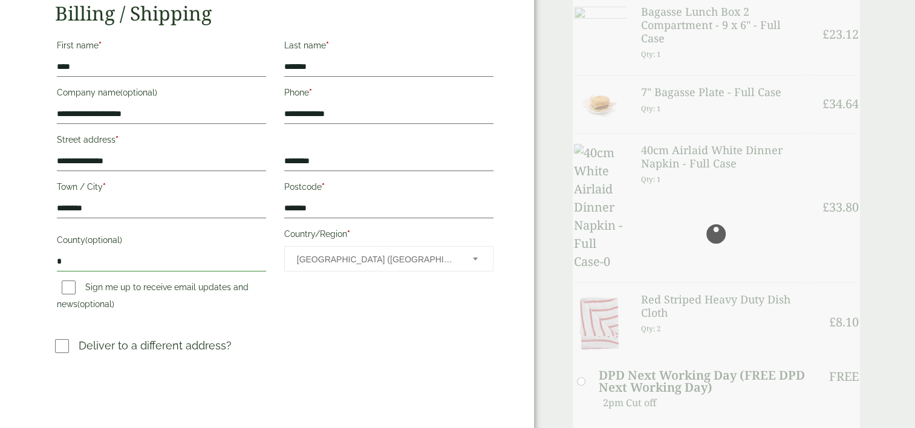
type input "****"
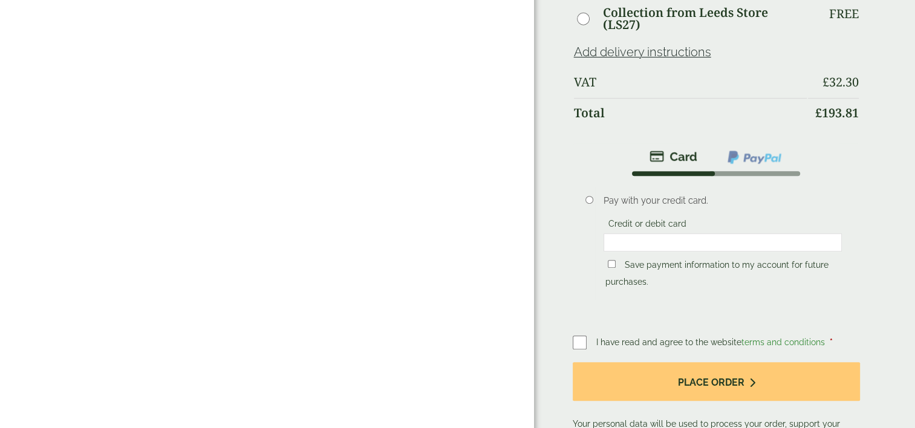
scroll to position [641, 0]
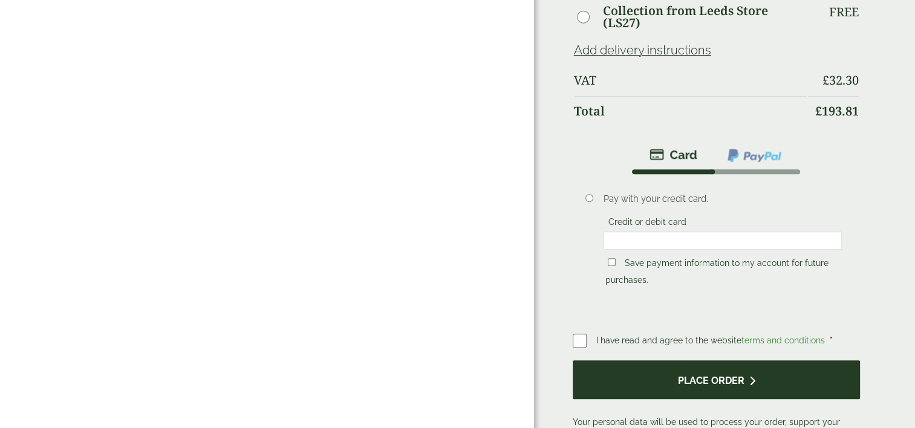
click at [762, 361] on button "Place order" at bounding box center [717, 380] width 288 height 39
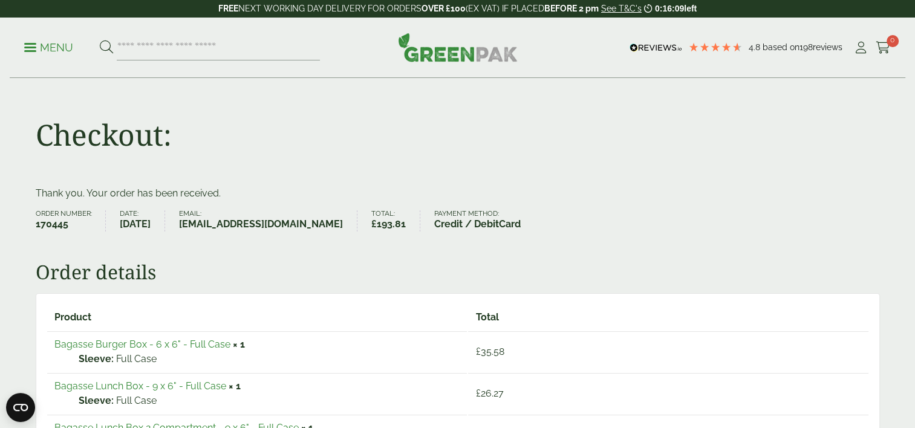
scroll to position [375, 0]
